Goal: Task Accomplishment & Management: Use online tool/utility

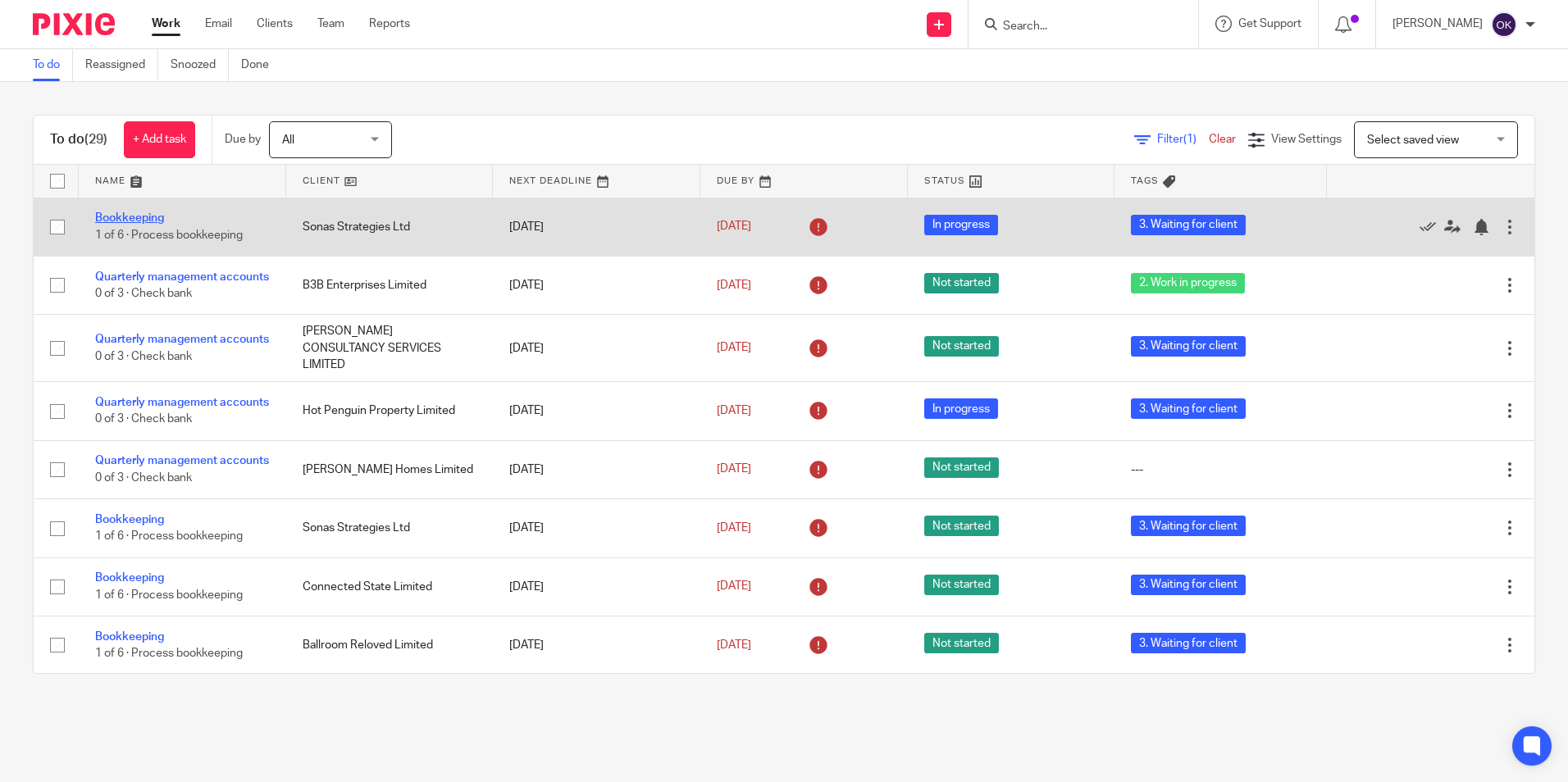
click at [153, 212] on link "Bookkeeping" at bounding box center [130, 217] width 69 height 11
click at [121, 214] on link "Bookkeeping" at bounding box center [130, 217] width 69 height 11
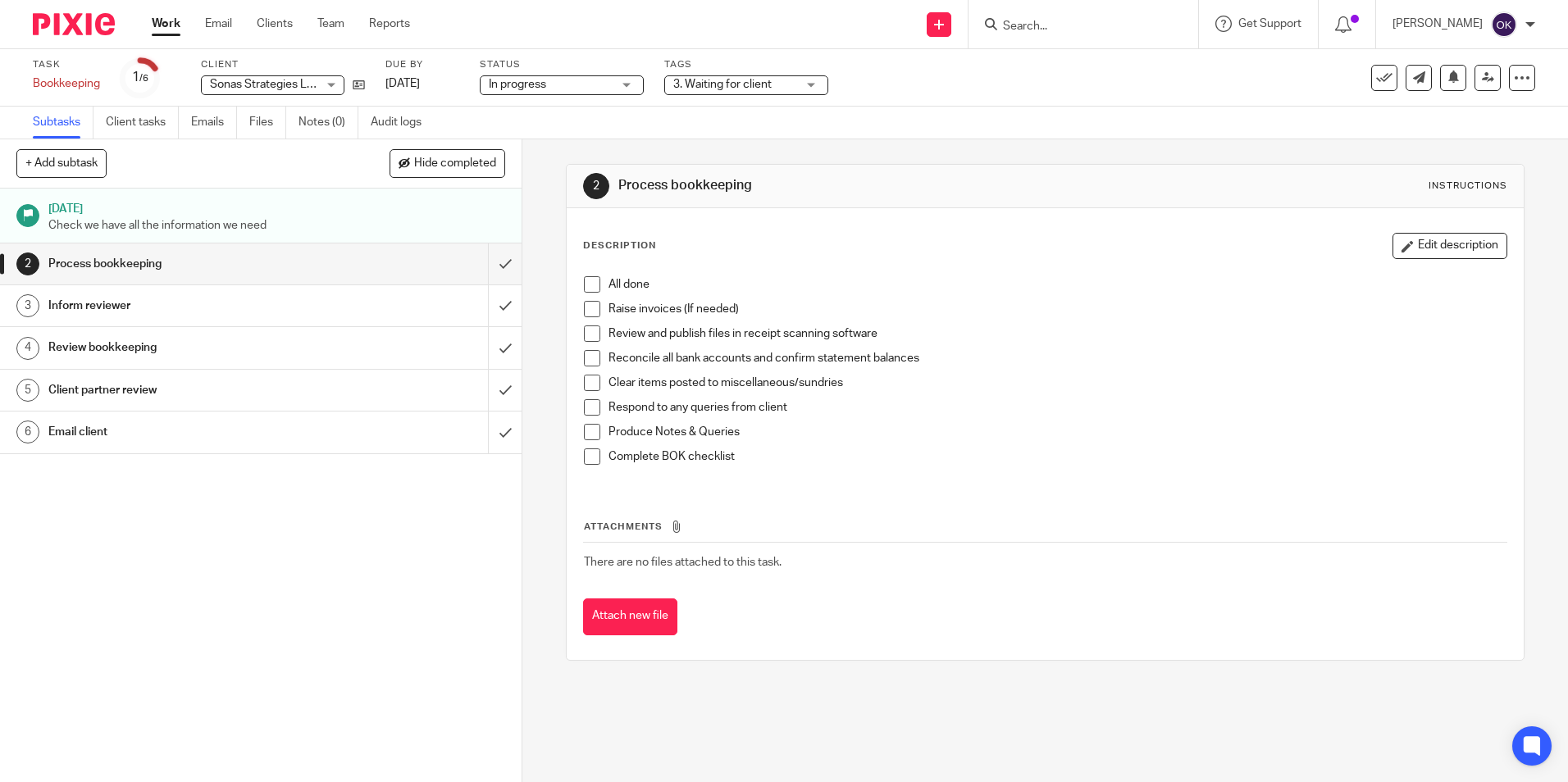
click at [735, 89] on span "3. Waiting for client" at bounding box center [722, 84] width 98 height 11
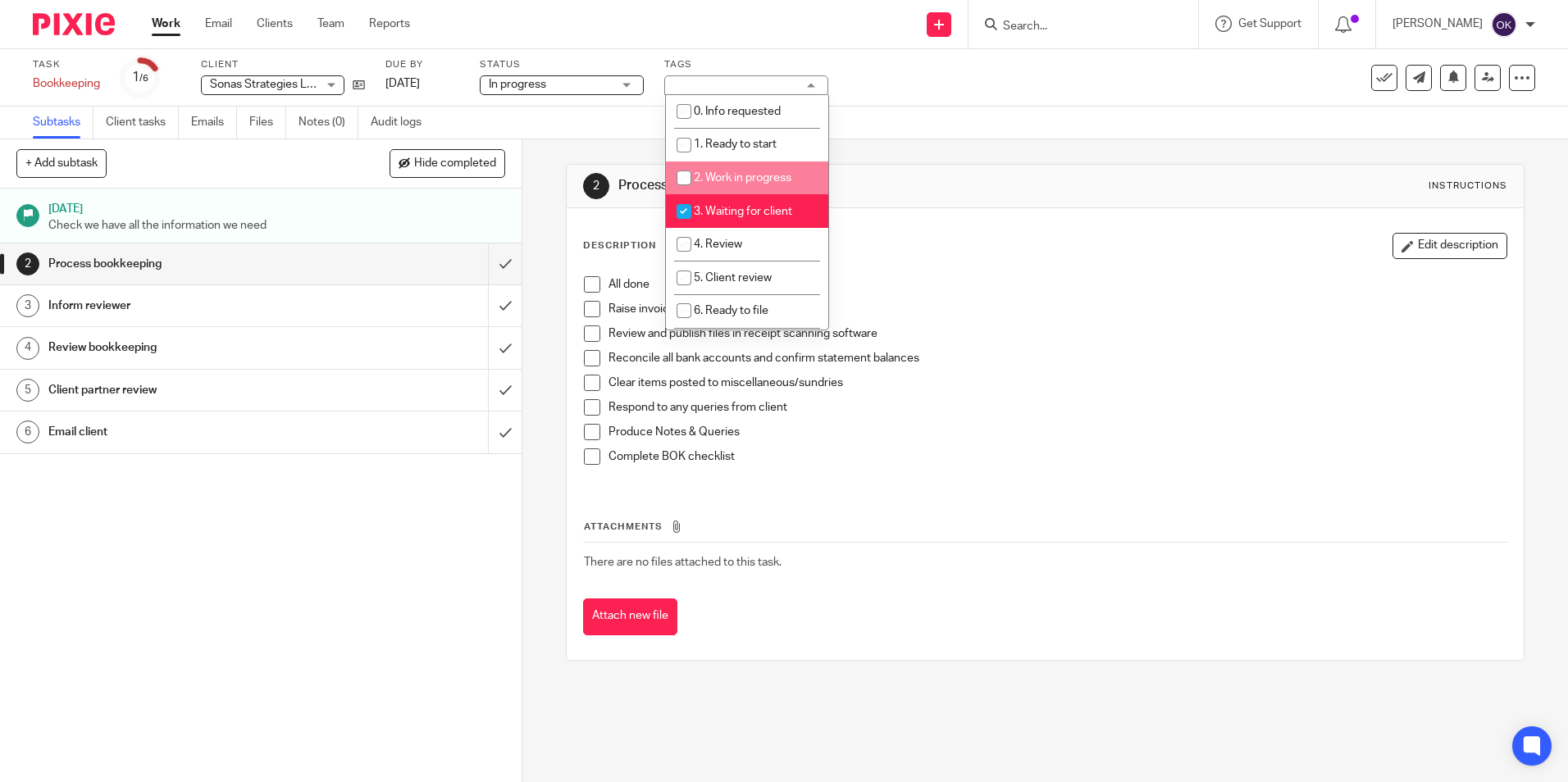
click at [688, 179] on input "checkbox" at bounding box center [683, 177] width 32 height 32
checkbox input "true"
click at [82, 22] on img at bounding box center [73, 24] width 82 height 22
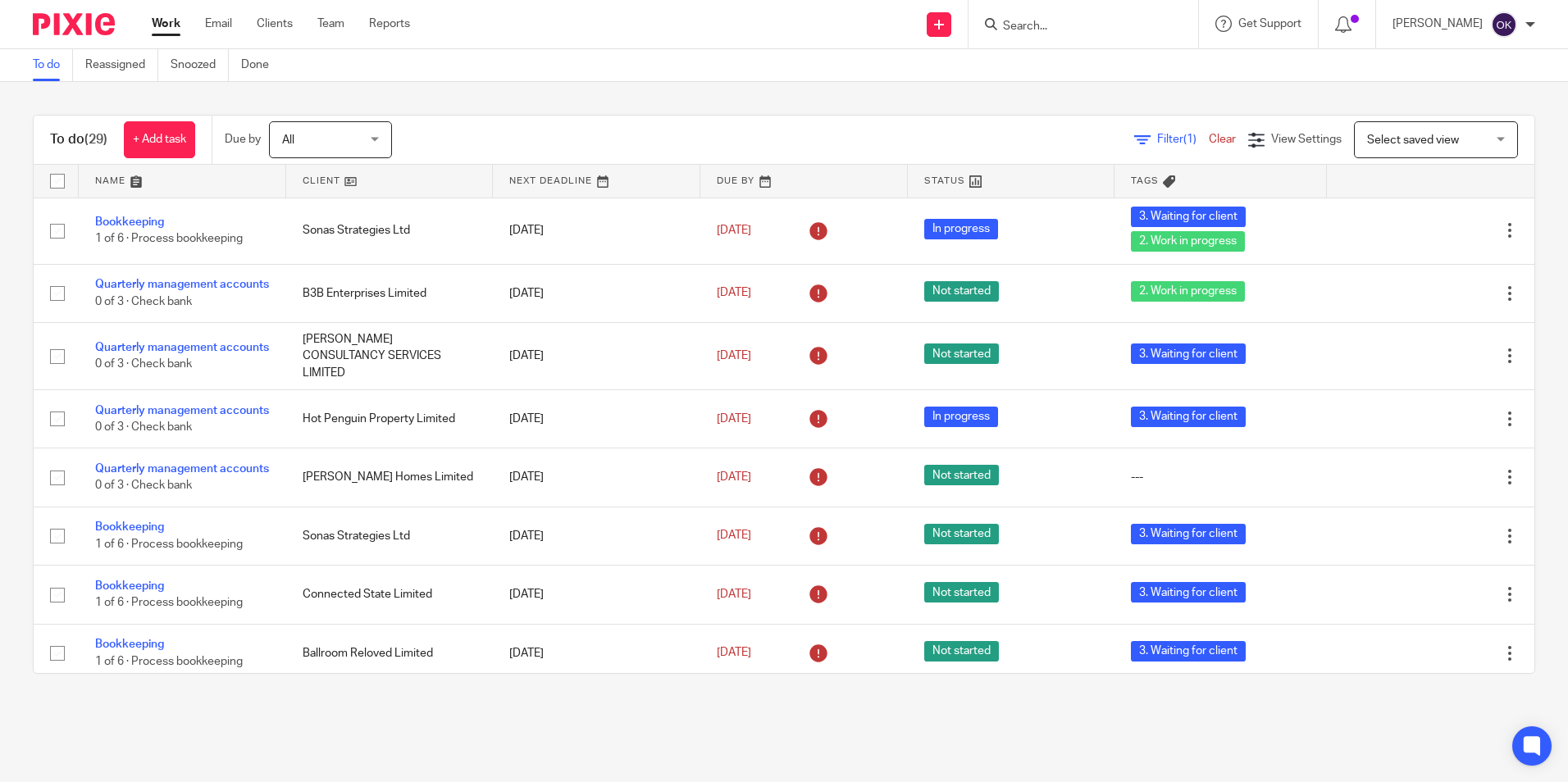
click at [341, 186] on link at bounding box center [389, 181] width 207 height 32
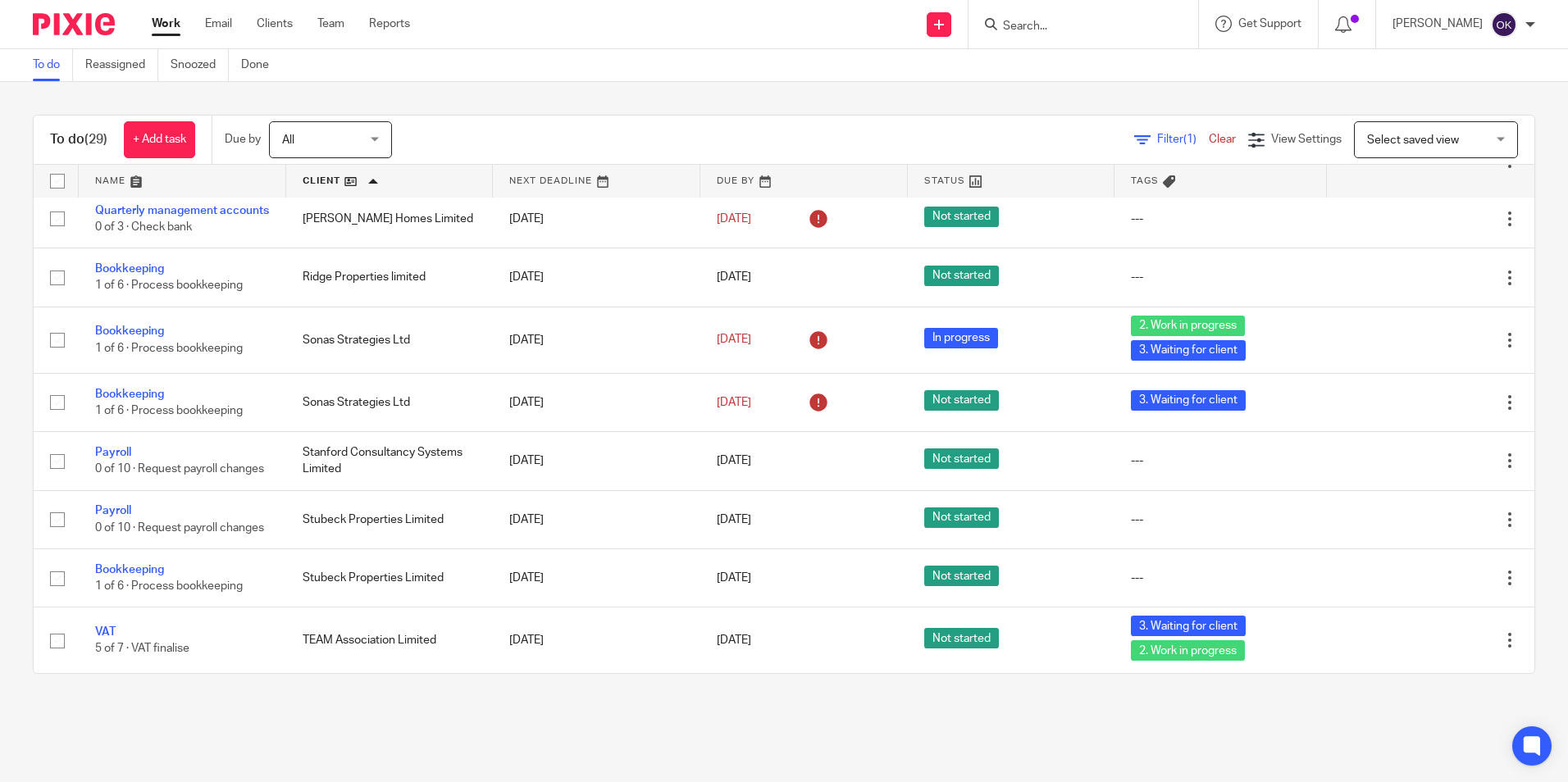
scroll to position [1379, 0]
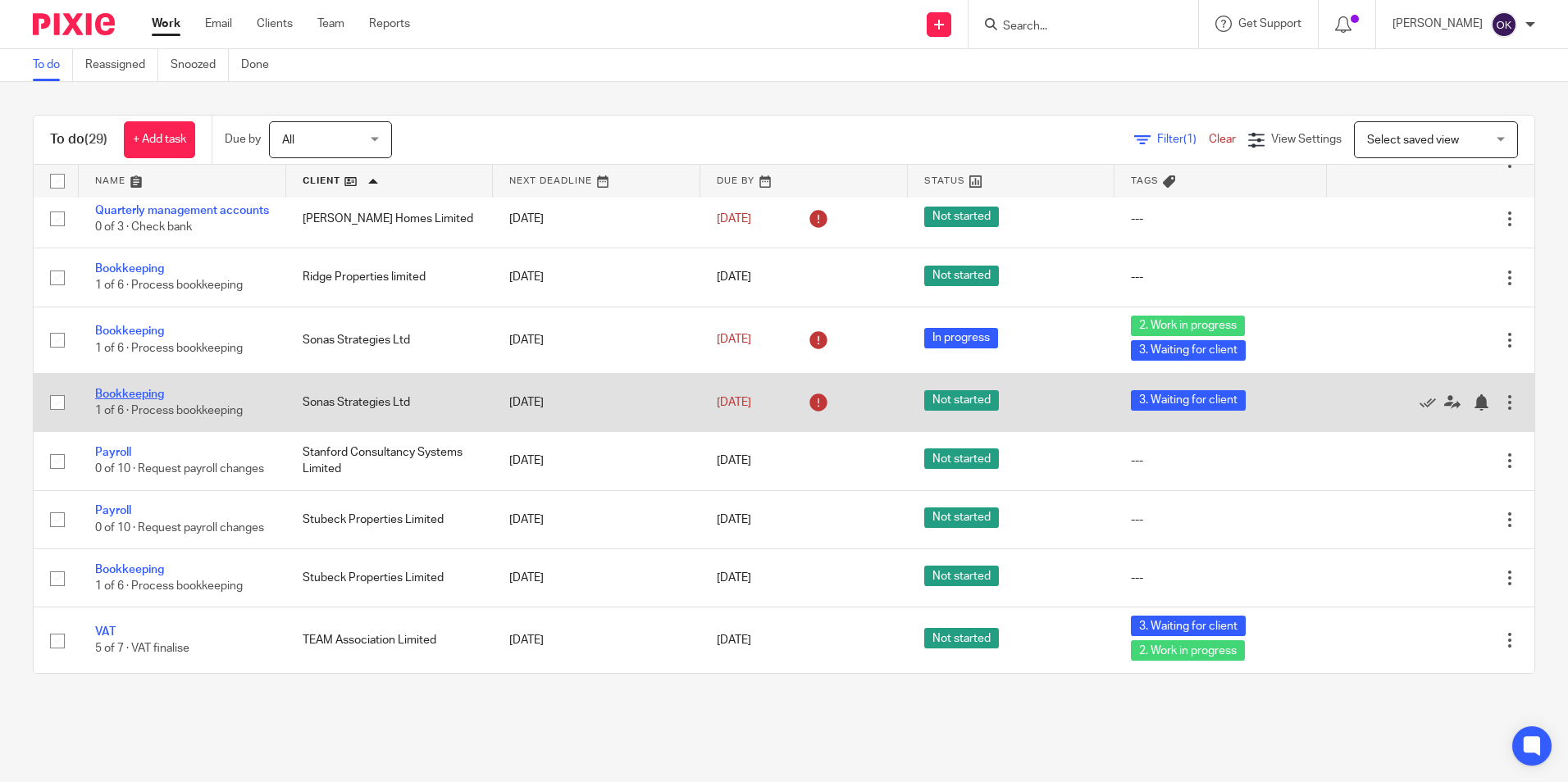
click at [134, 389] on link "Bookkeeping" at bounding box center [130, 394] width 69 height 11
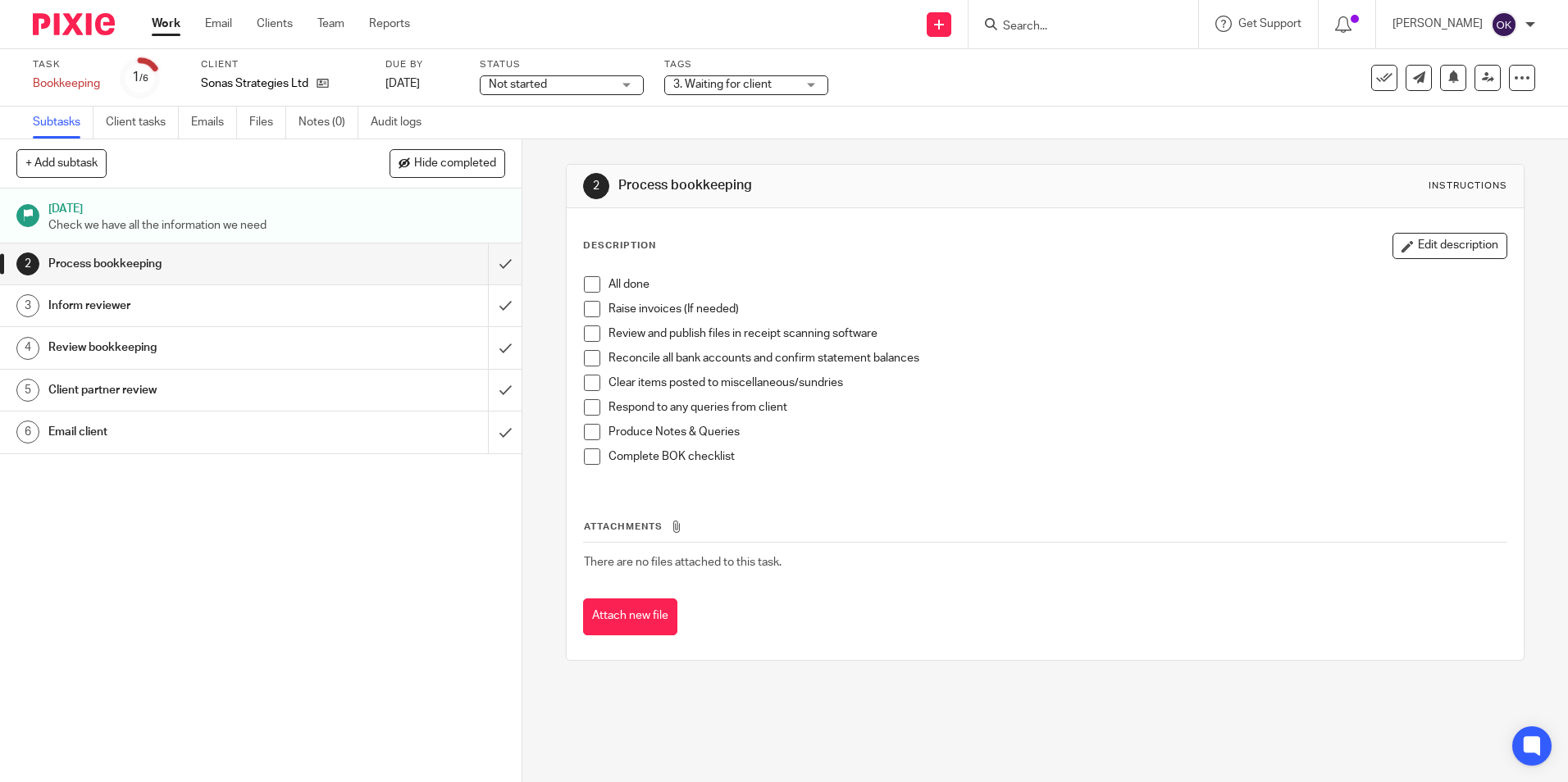
click at [708, 90] on span "3. Waiting for client" at bounding box center [722, 84] width 98 height 11
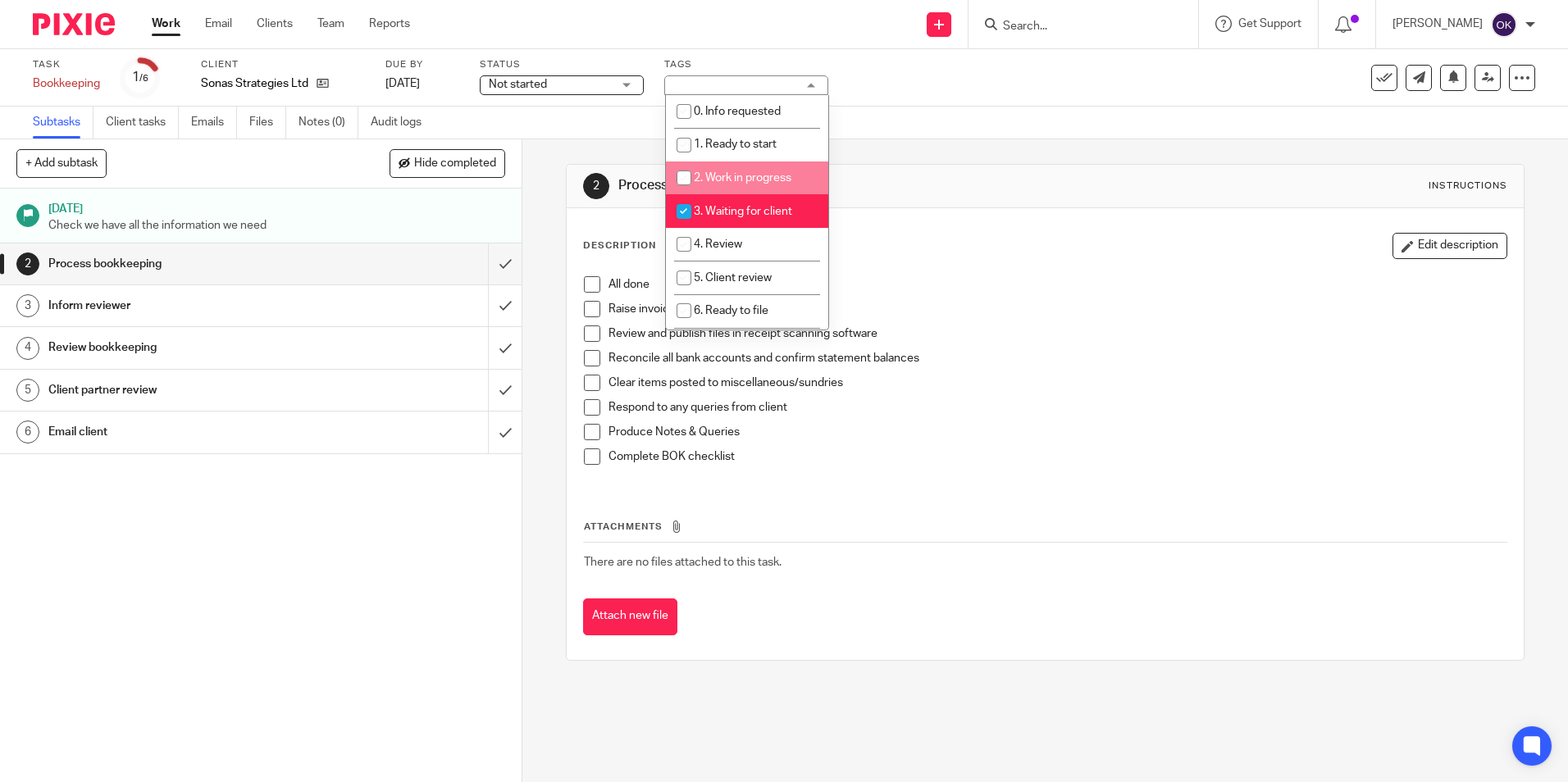
click at [681, 171] on input "checkbox" at bounding box center [683, 177] width 32 height 32
checkbox input "true"
click at [84, 18] on img at bounding box center [73, 24] width 82 height 22
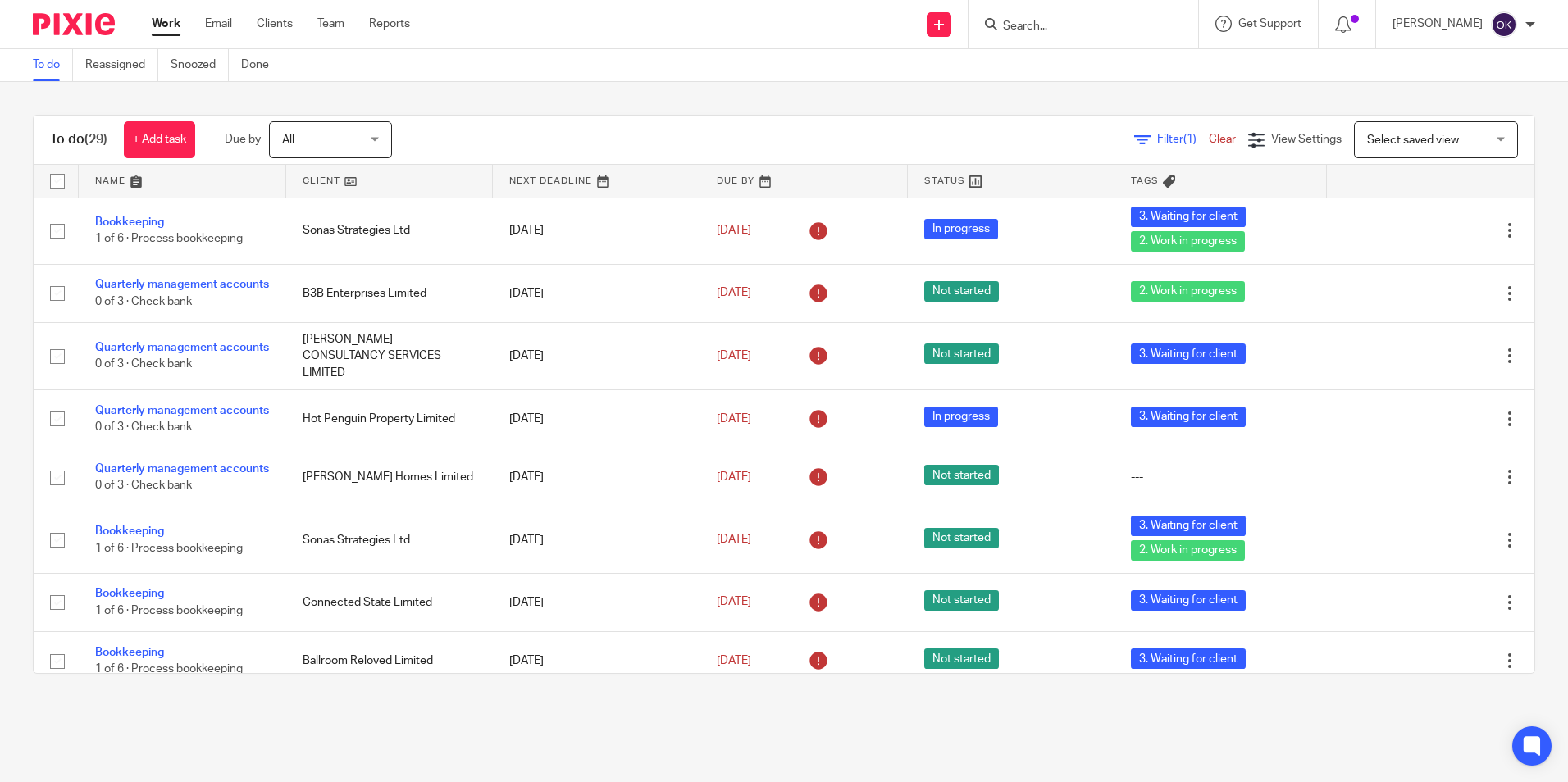
click at [711, 168] on link at bounding box center [804, 181] width 207 height 32
click at [383, 177] on link at bounding box center [389, 181] width 207 height 32
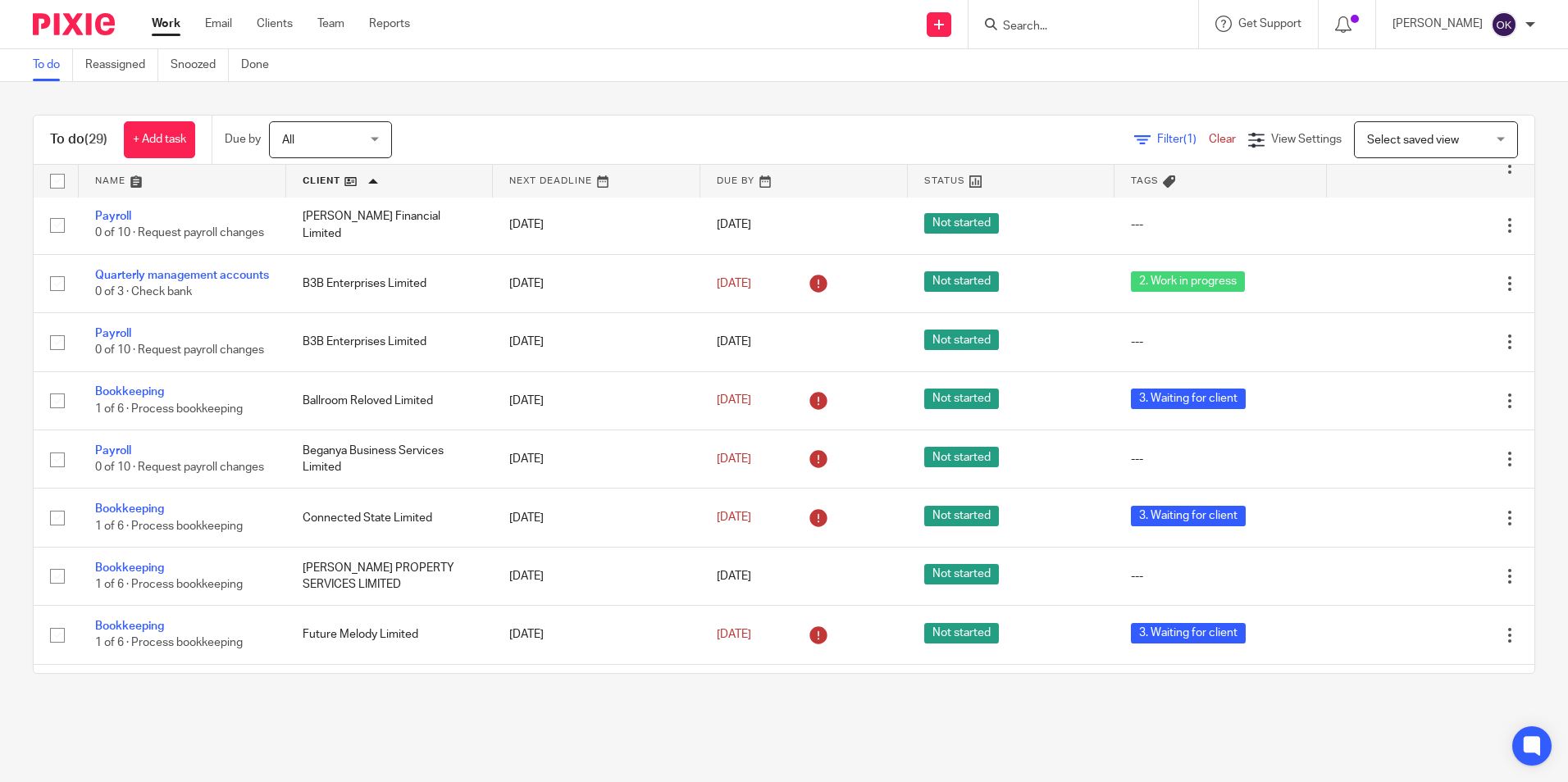
scroll to position [149, 0]
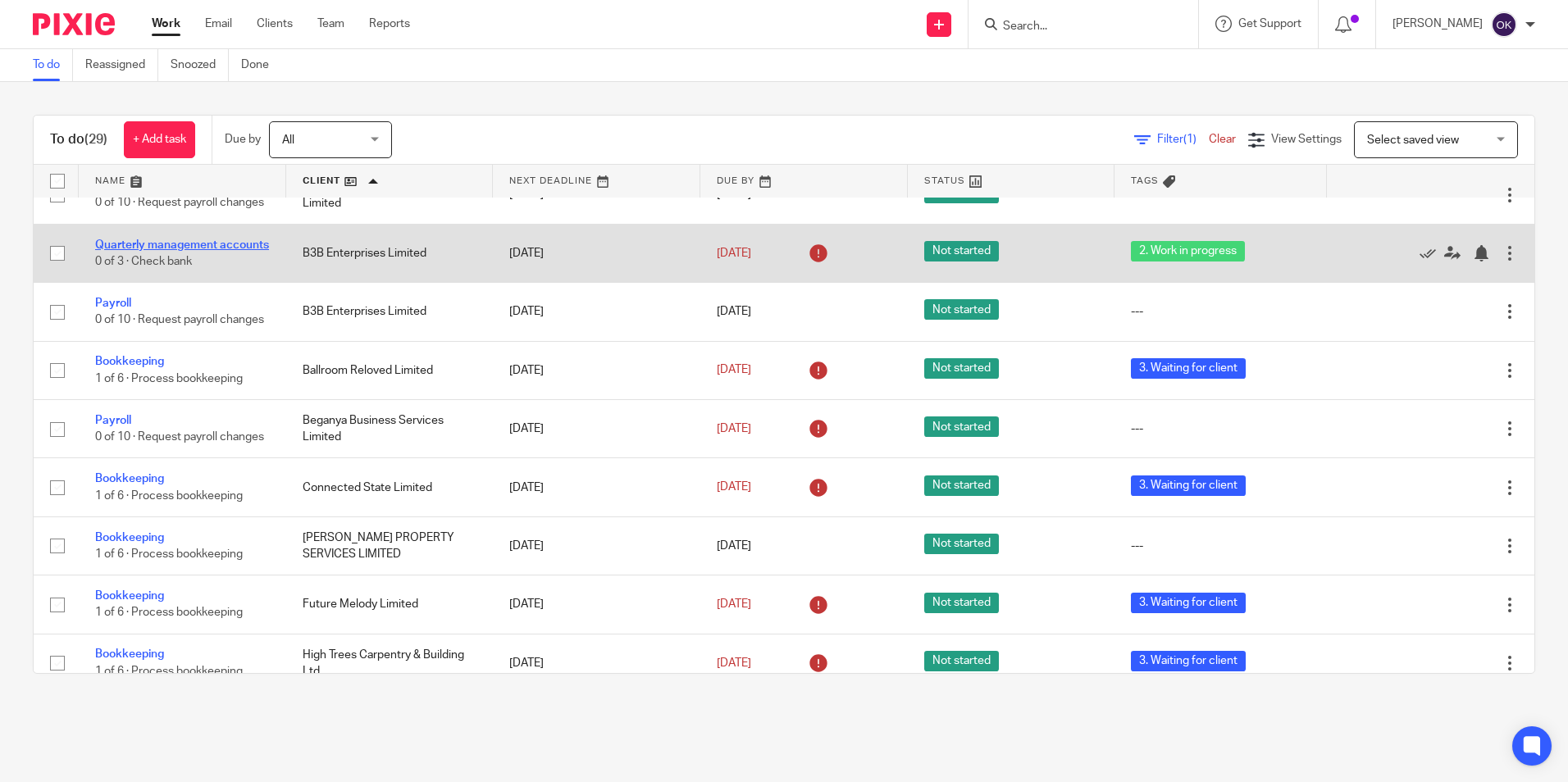
click at [156, 251] on link "Quarterly management accounts" at bounding box center [183, 245] width 174 height 11
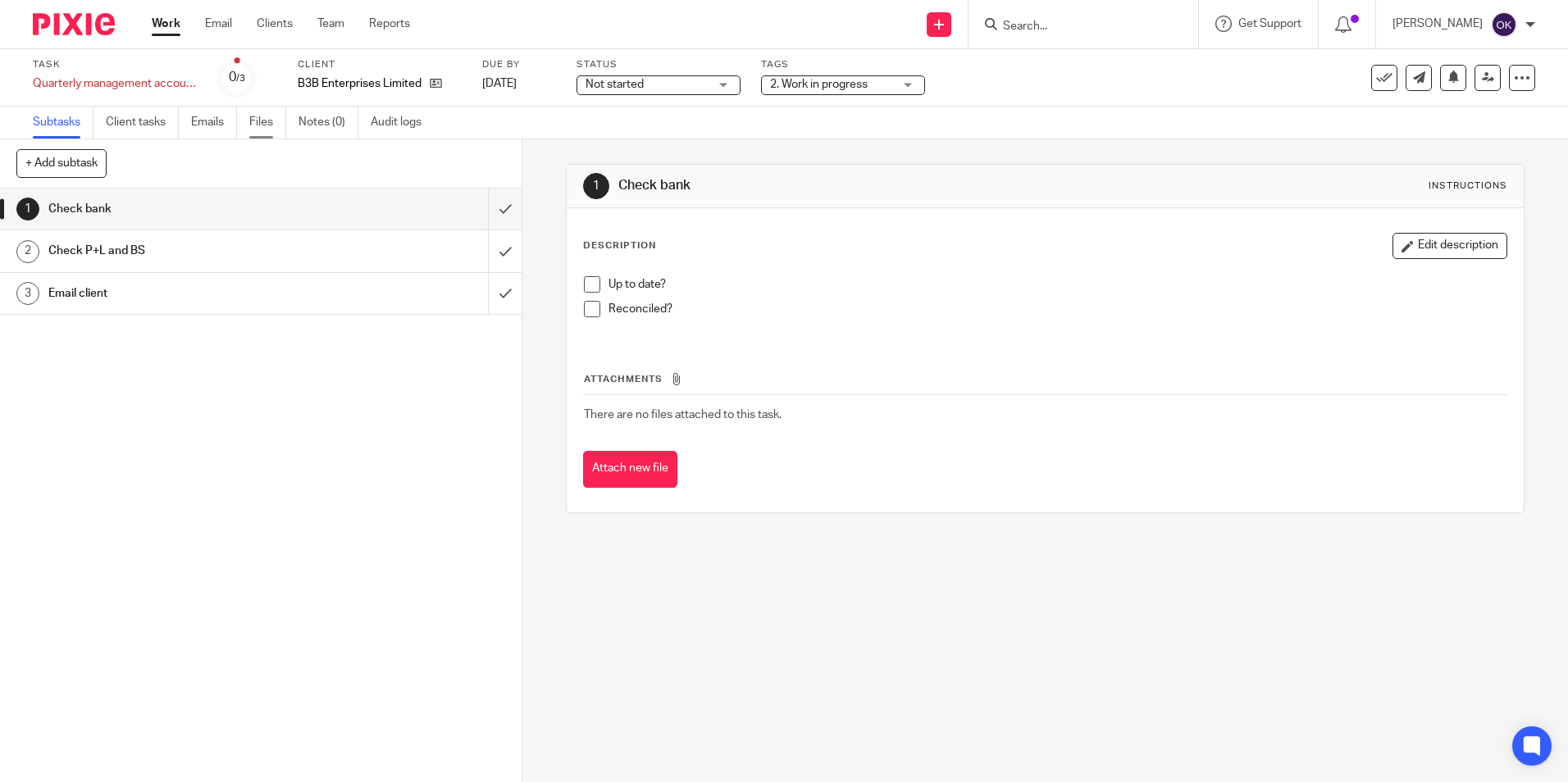
click at [266, 120] on link "Files" at bounding box center [267, 122] width 37 height 32
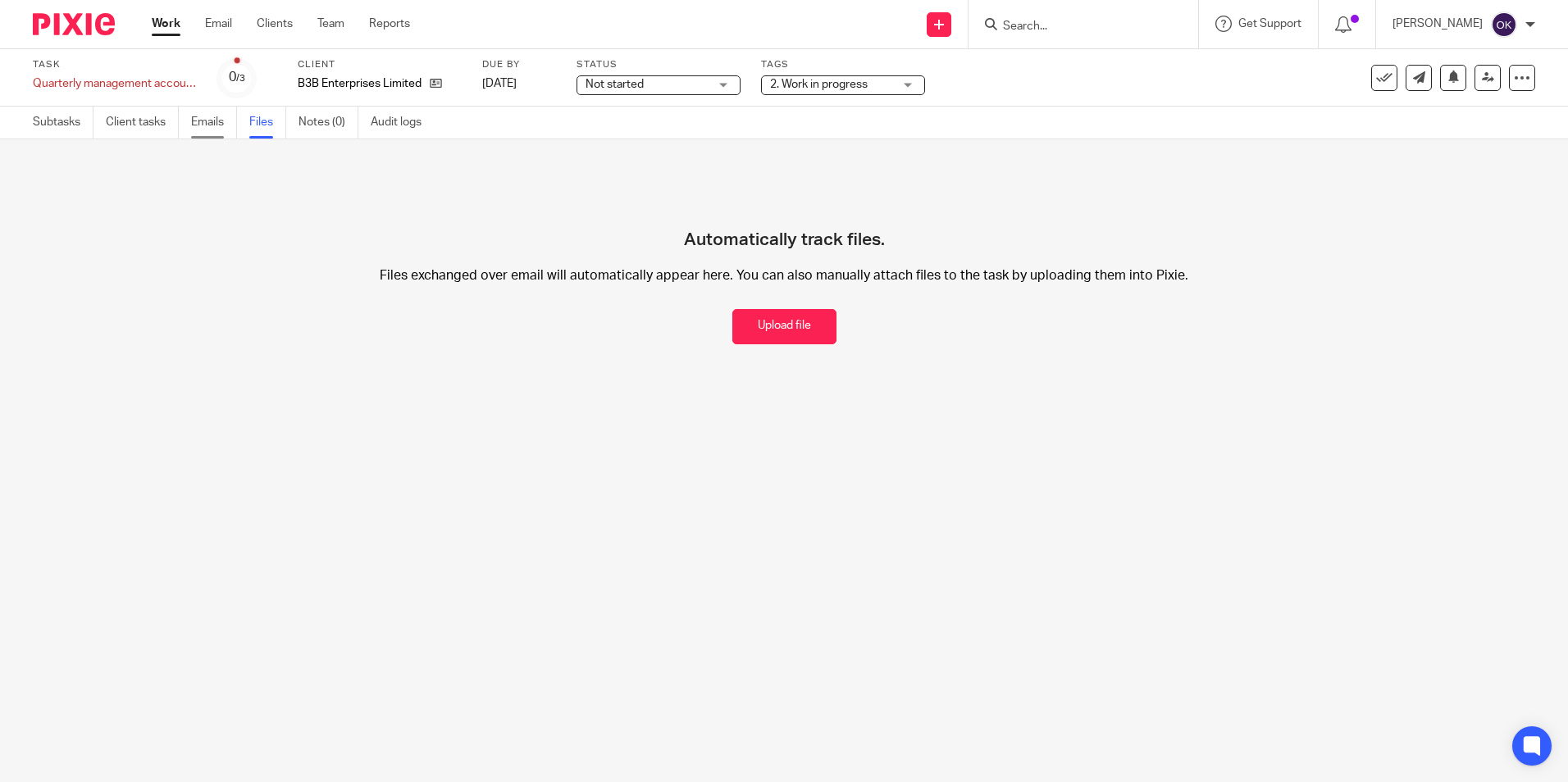
click at [214, 127] on link "Emails" at bounding box center [214, 122] width 46 height 32
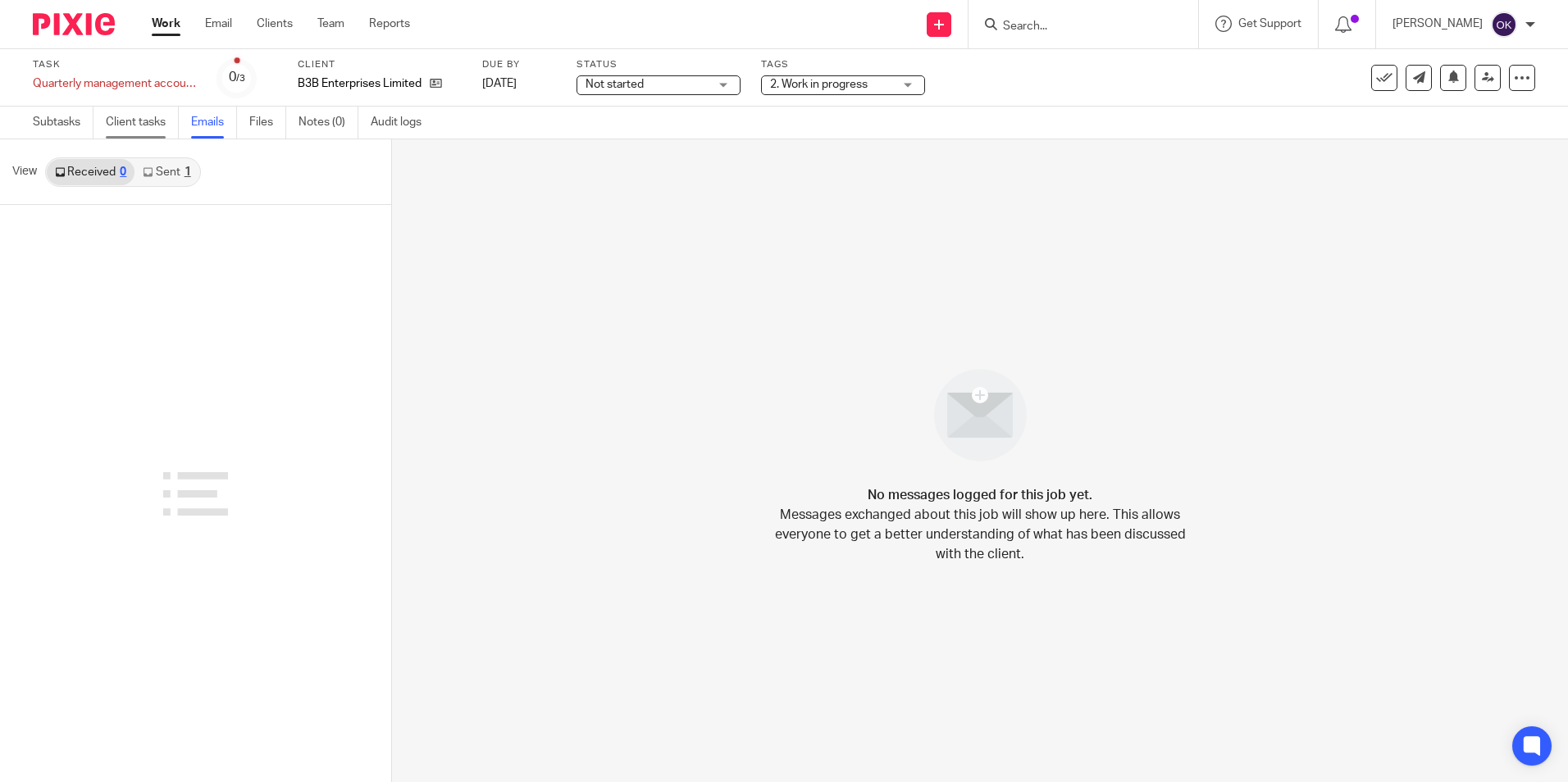
click at [150, 125] on link "Client tasks" at bounding box center [142, 122] width 73 height 32
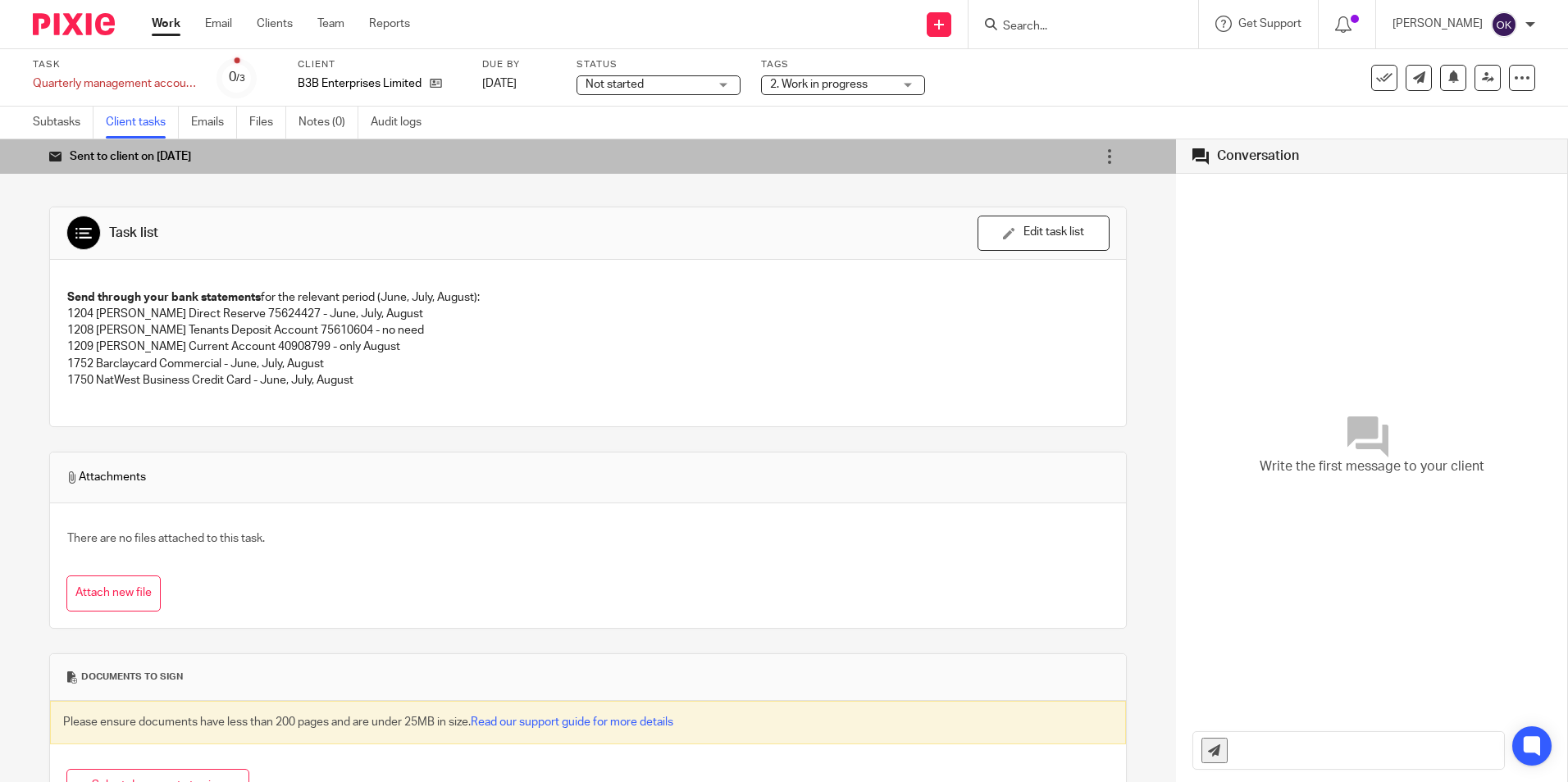
scroll to position [72, 0]
